Goal: Task Accomplishment & Management: Manage account settings

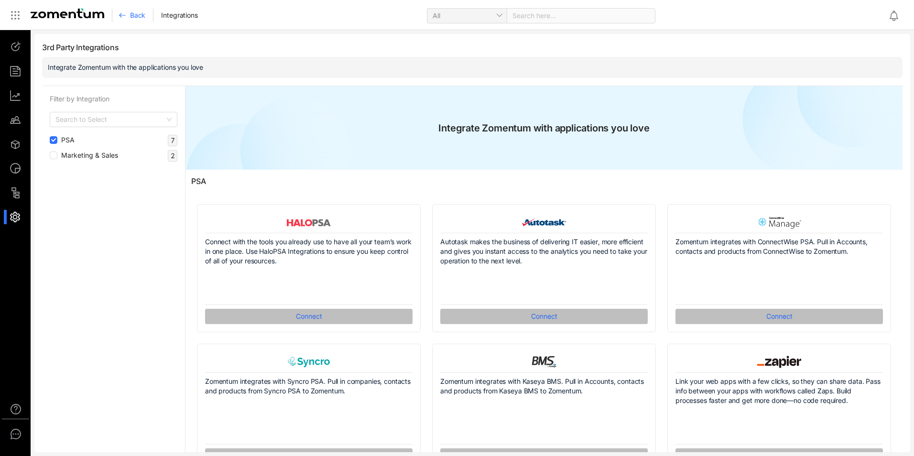
scroll to position [96, 0]
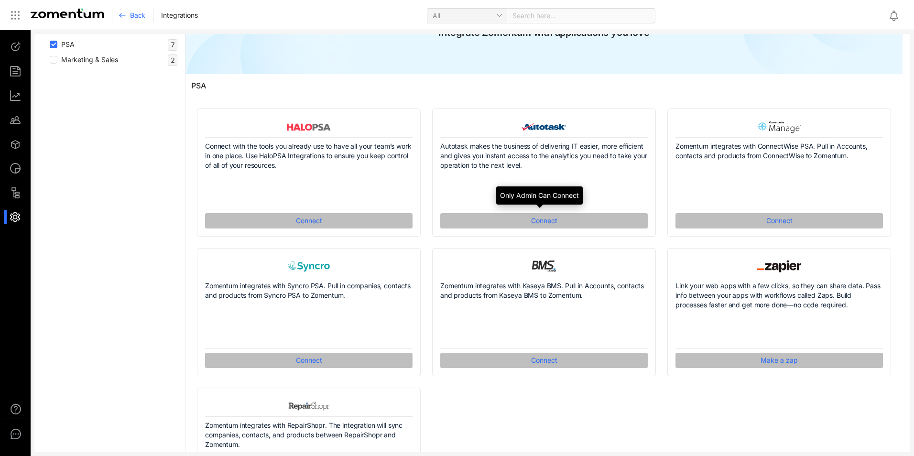
click at [540, 220] on span "Connect" at bounding box center [544, 221] width 26 height 11
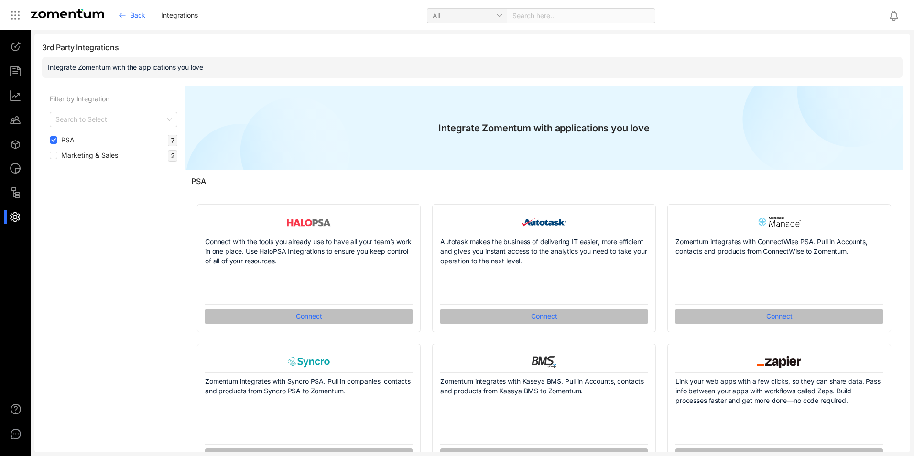
click at [123, 154] on div "Marketing & Sales 2" at bounding box center [114, 155] width 128 height 11
click at [105, 157] on span "Marketing & Sales" at bounding box center [89, 155] width 65 height 11
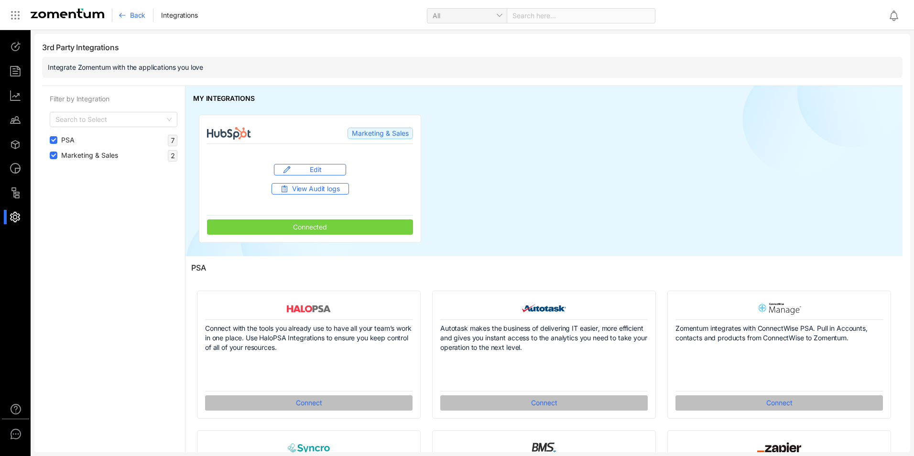
click at [66, 138] on span "PSA" at bounding box center [67, 140] width 21 height 11
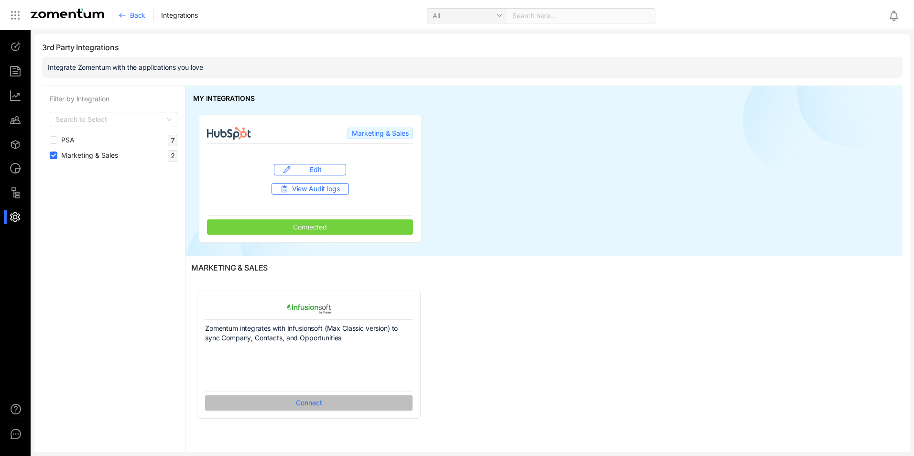
click at [88, 151] on span "Marketing & Sales" at bounding box center [89, 155] width 65 height 11
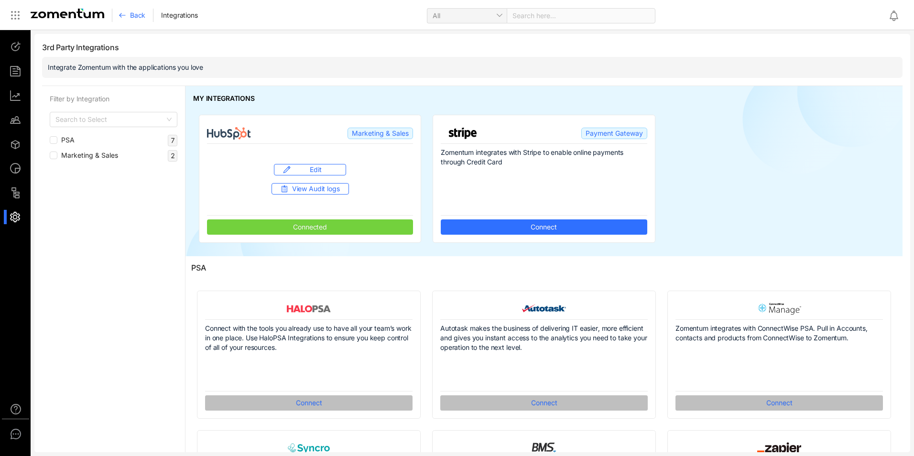
click at [79, 142] on div "PSA 7" at bounding box center [114, 140] width 128 height 11
click at [70, 140] on span "PSA" at bounding box center [67, 140] width 21 height 11
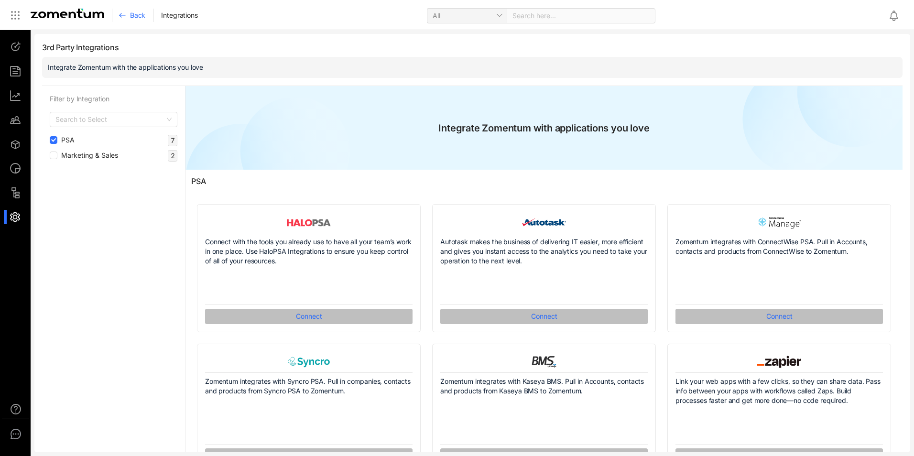
click at [78, 16] on img at bounding box center [68, 14] width 74 height 10
